Goal: Transaction & Acquisition: Obtain resource

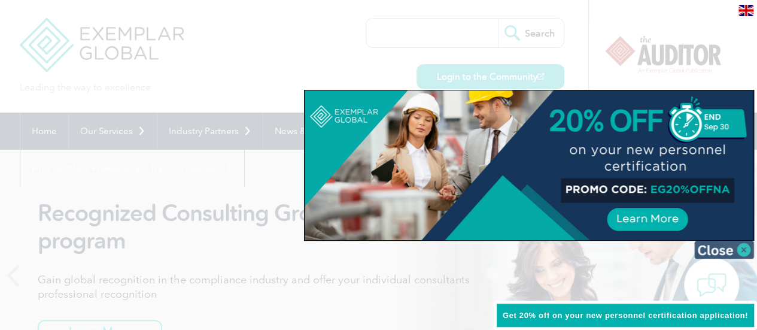
click at [733, 248] on img at bounding box center [724, 250] width 60 height 18
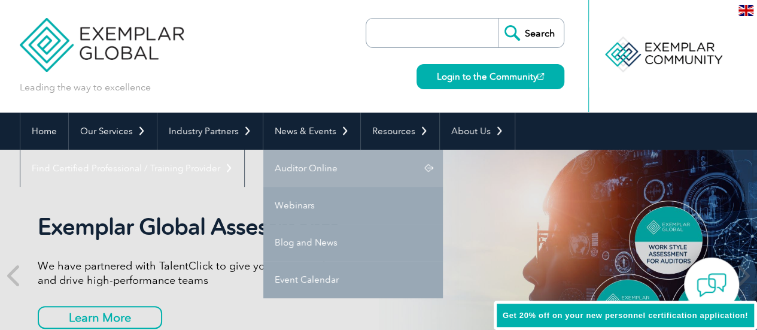
click at [329, 168] on link "Auditor Online" at bounding box center [353, 168] width 180 height 37
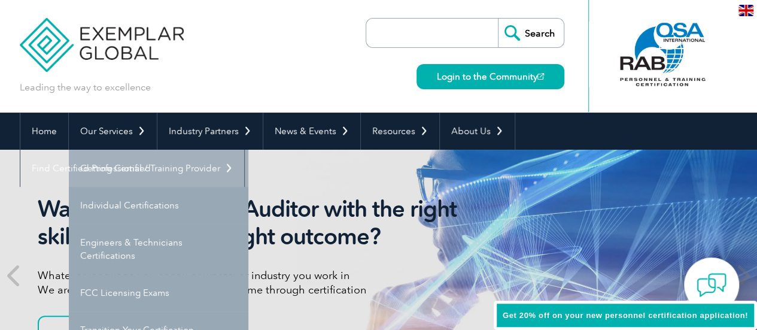
click at [132, 171] on link "Getting Certified" at bounding box center [159, 168] width 180 height 37
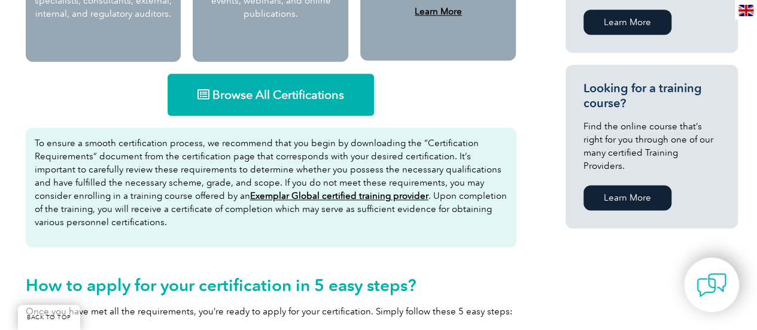
scroll to position [700, 0]
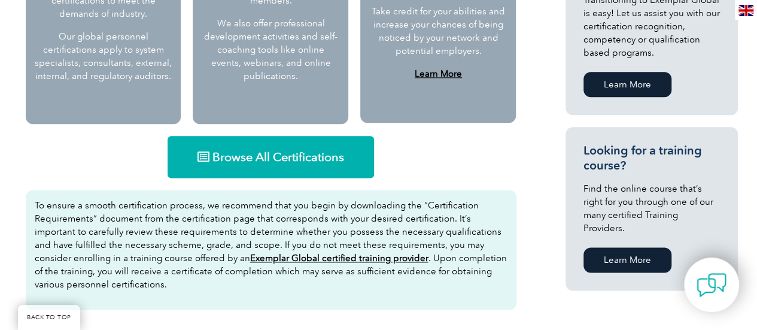
click at [272, 144] on link "Browse All Certifications" at bounding box center [271, 157] width 206 height 42
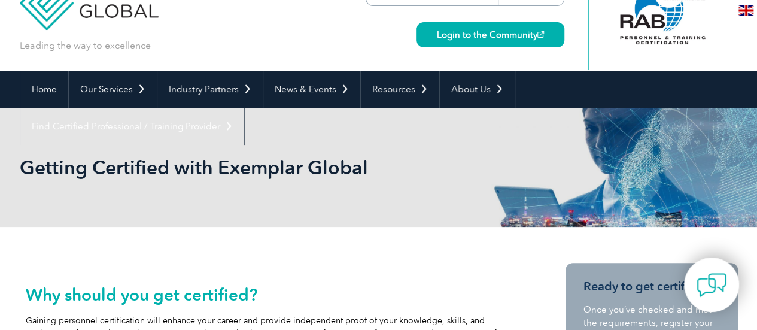
scroll to position [39, 0]
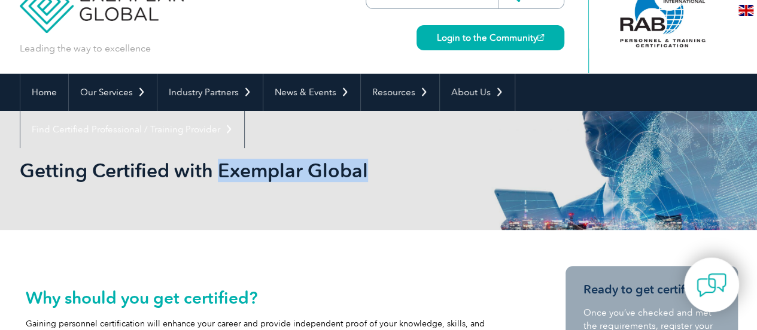
drag, startPoint x: 368, startPoint y: 170, endPoint x: 218, endPoint y: 167, distance: 150.2
click at [218, 167] on h1 "Getting Certified with Exemplar Global" at bounding box center [250, 170] width 460 height 23
copy h1 "Exemplar Global"
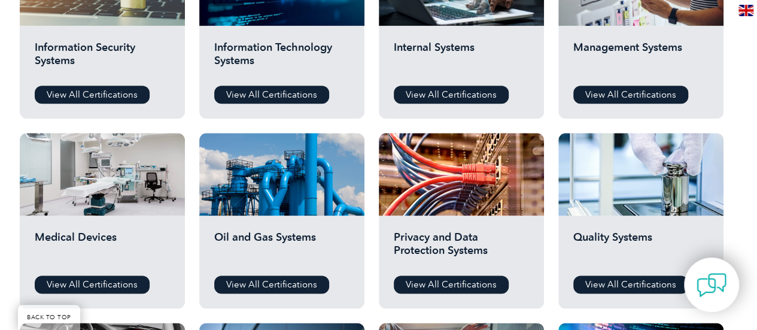
scroll to position [675, 0]
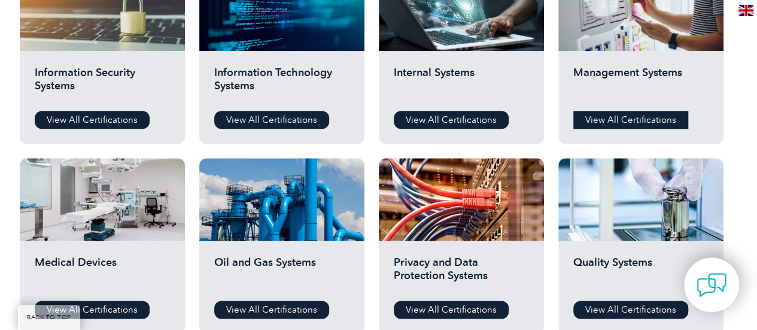
click at [631, 115] on link "View All Certifications" at bounding box center [630, 120] width 115 height 18
click at [107, 120] on link "View All Certifications" at bounding box center [92, 120] width 115 height 18
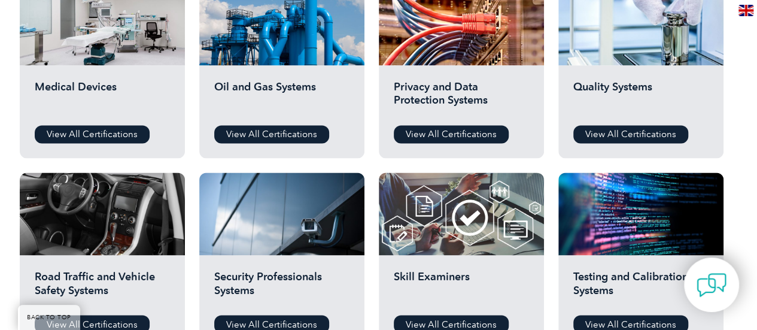
scroll to position [857, 0]
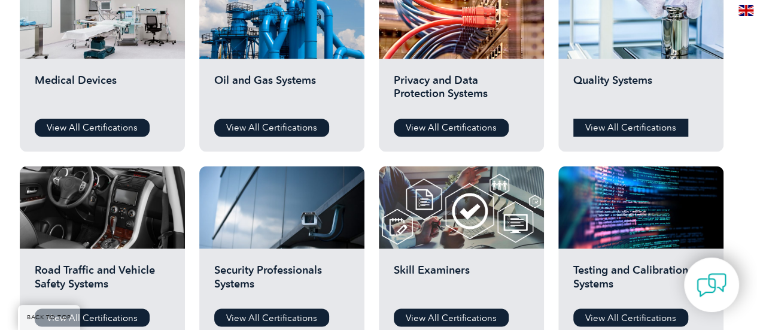
click at [652, 130] on link "View All Certifications" at bounding box center [630, 127] width 115 height 18
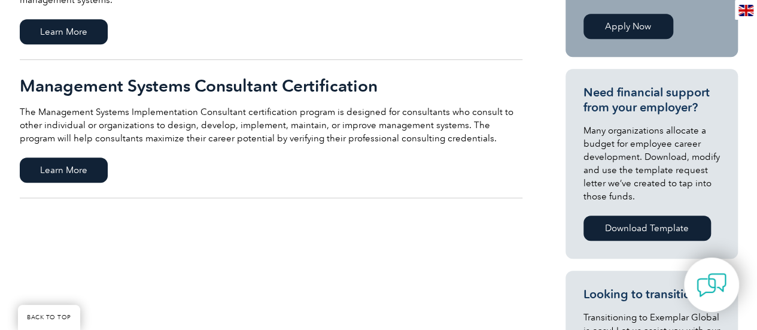
scroll to position [139, 0]
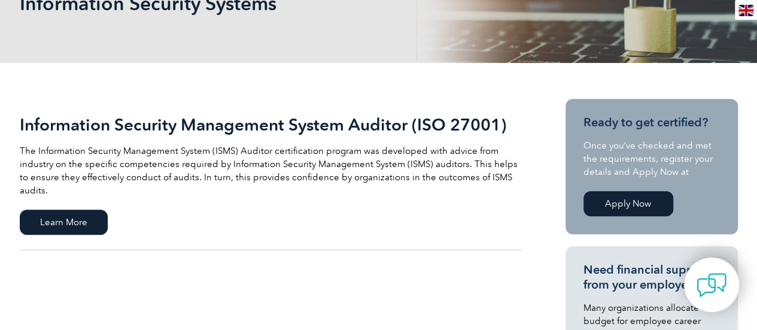
scroll to position [215, 0]
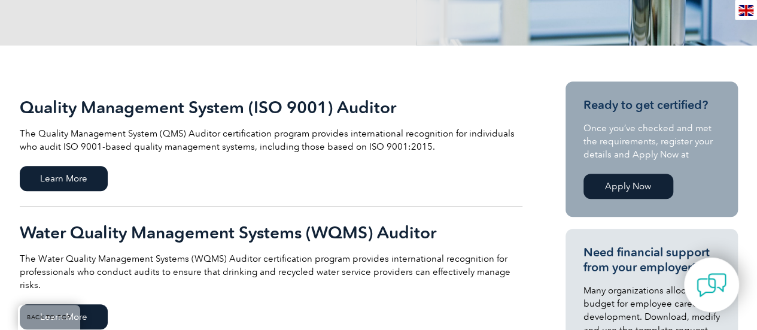
scroll to position [225, 0]
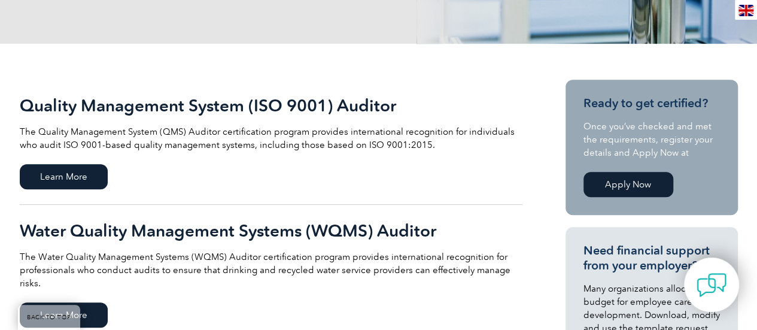
click at [209, 114] on h2 "Quality Management System (ISO 9001) Auditor" at bounding box center [271, 105] width 503 height 19
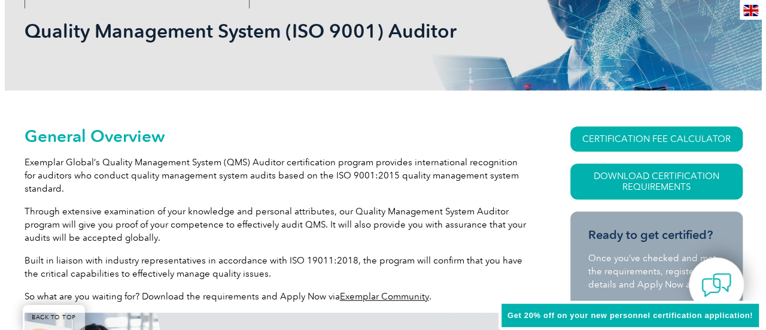
scroll to position [215, 0]
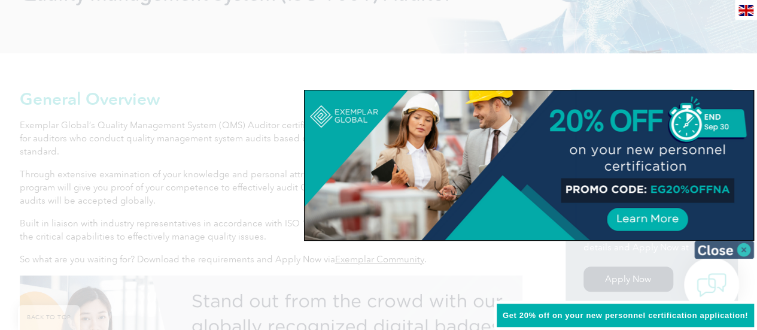
click at [730, 243] on img at bounding box center [724, 250] width 60 height 18
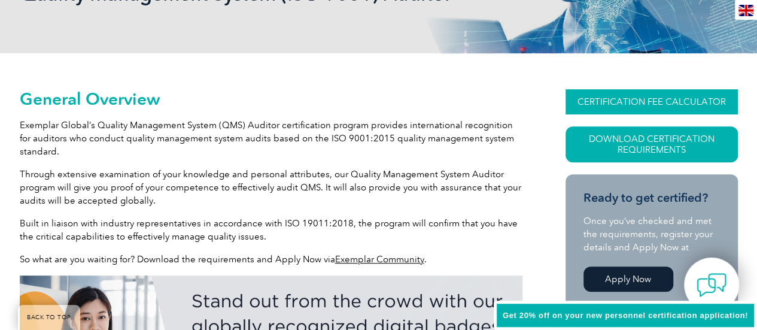
click at [665, 100] on link "CERTIFICATION FEE CALCULATOR" at bounding box center [652, 101] width 172 height 25
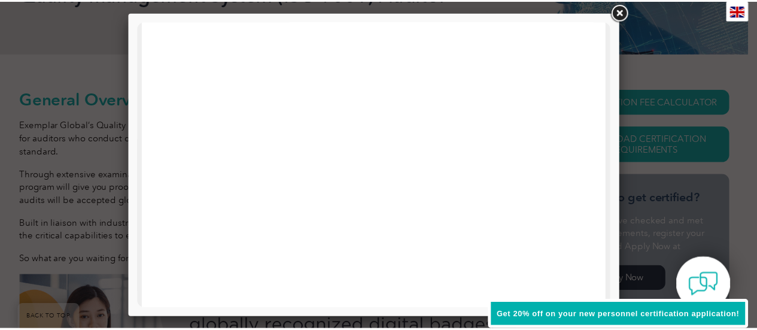
scroll to position [0, 0]
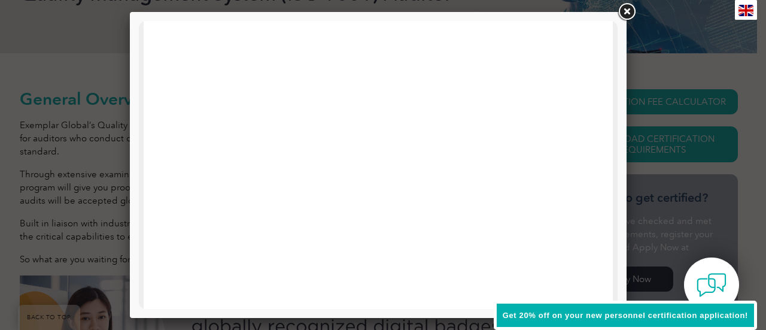
click at [634, 17] on link at bounding box center [627, 12] width 22 height 22
